Goal: Task Accomplishment & Management: Complete application form

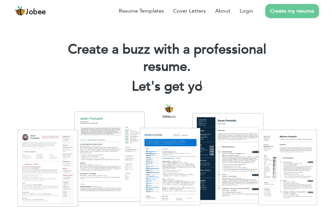
click at [275, 16] on link "Create my resume" at bounding box center [292, 11] width 54 height 14
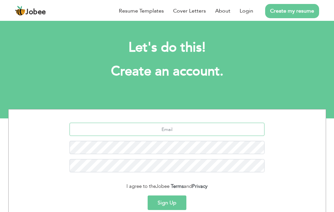
click at [181, 130] on input "text" at bounding box center [166, 129] width 195 height 13
paste input ":[EMAIL_ADDRESS][DOMAIN_NAME]"
click at [139, 129] on input ":[EMAIL_ADDRESS][DOMAIN_NAME]" at bounding box center [166, 129] width 195 height 13
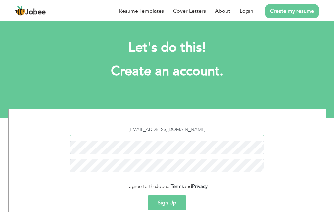
type input "[EMAIL_ADDRESS][DOMAIN_NAME]"
click at [173, 200] on button "Sign Up" at bounding box center [166, 202] width 39 height 15
